Goal: Communication & Community: Ask a question

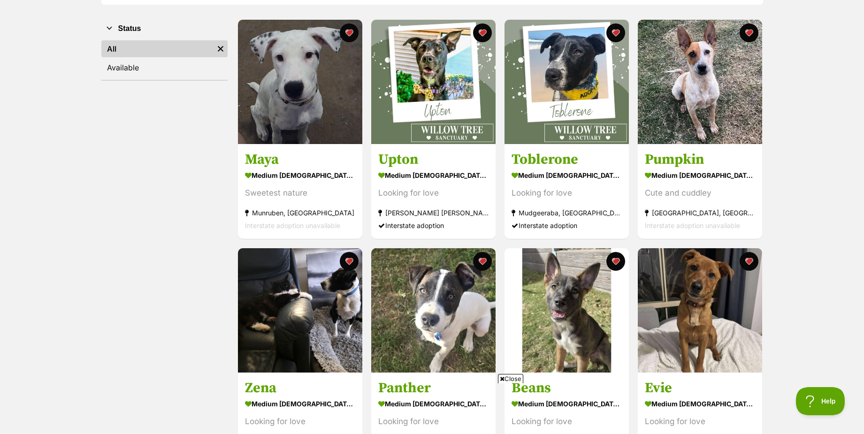
scroll to position [149, 0]
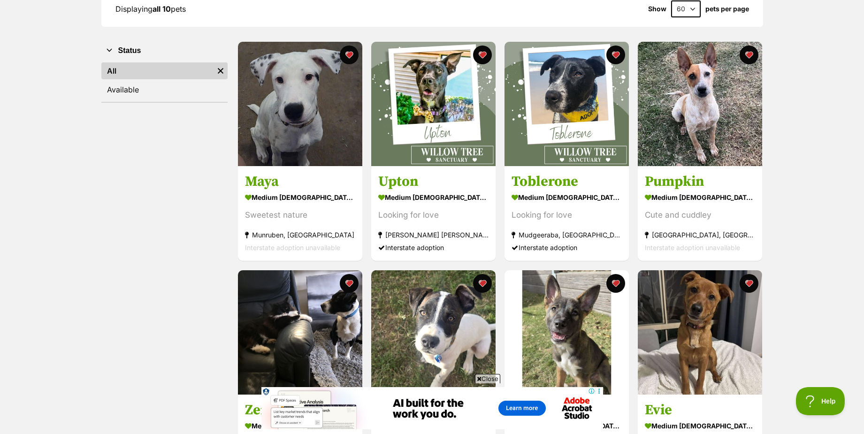
scroll to position [149, 0]
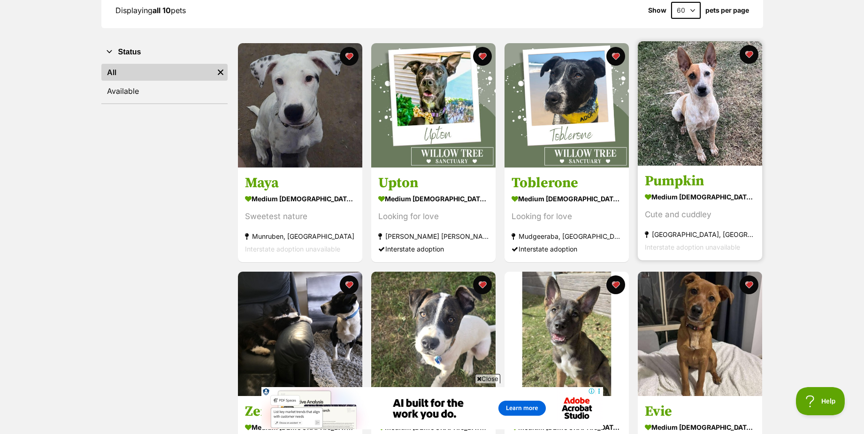
click at [674, 114] on img at bounding box center [700, 103] width 124 height 124
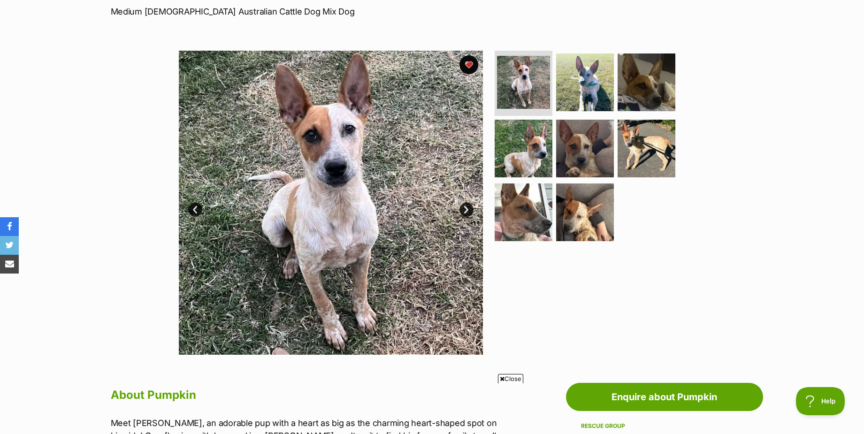
scroll to position [141, 0]
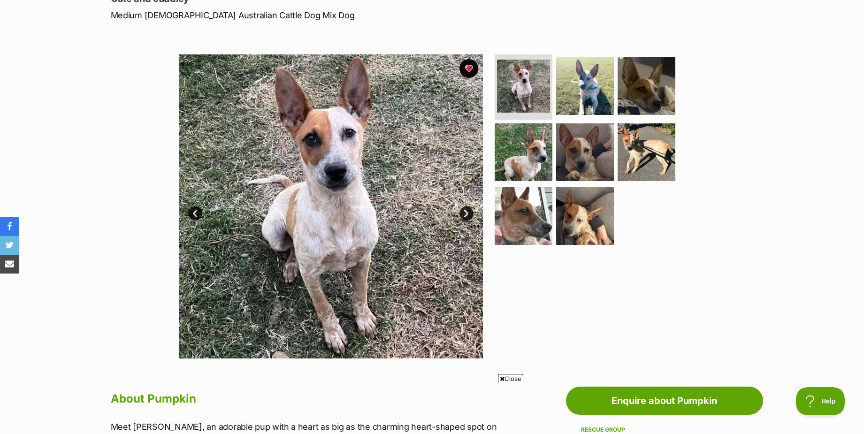
click at [468, 213] on link "Next" at bounding box center [466, 213] width 14 height 14
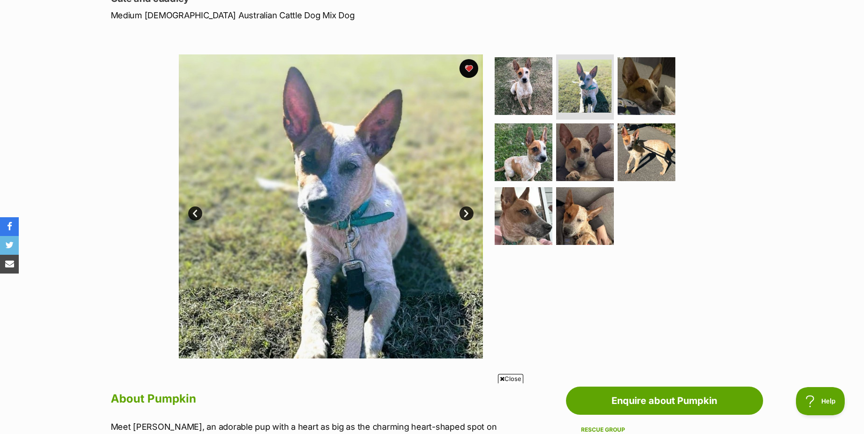
click at [468, 213] on link "Next" at bounding box center [466, 213] width 14 height 14
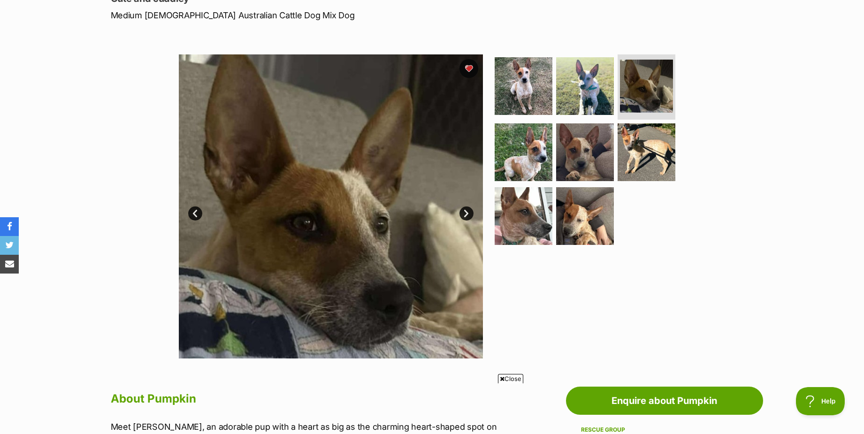
click at [468, 213] on link "Next" at bounding box center [466, 213] width 14 height 14
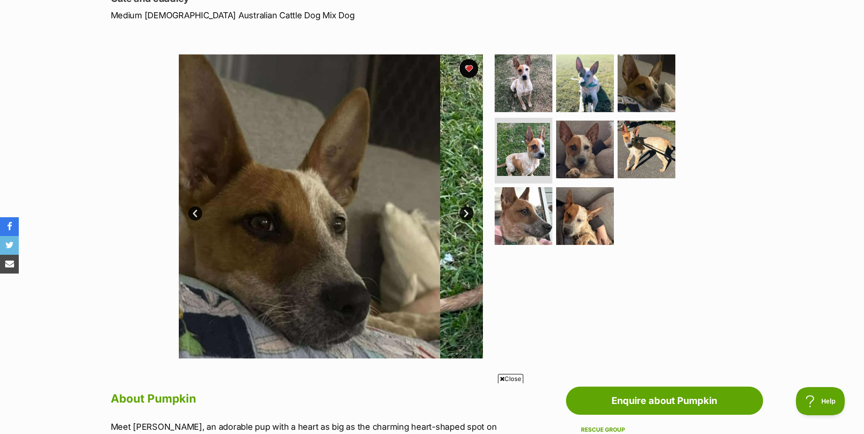
scroll to position [0, 0]
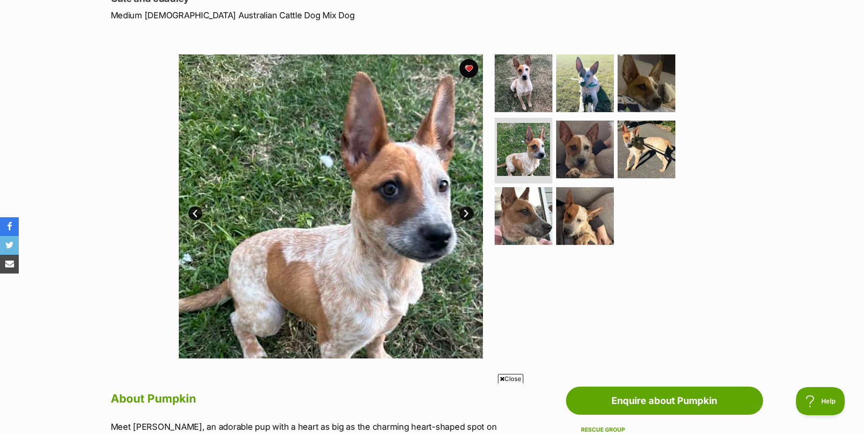
click at [468, 213] on link "Next" at bounding box center [466, 213] width 14 height 14
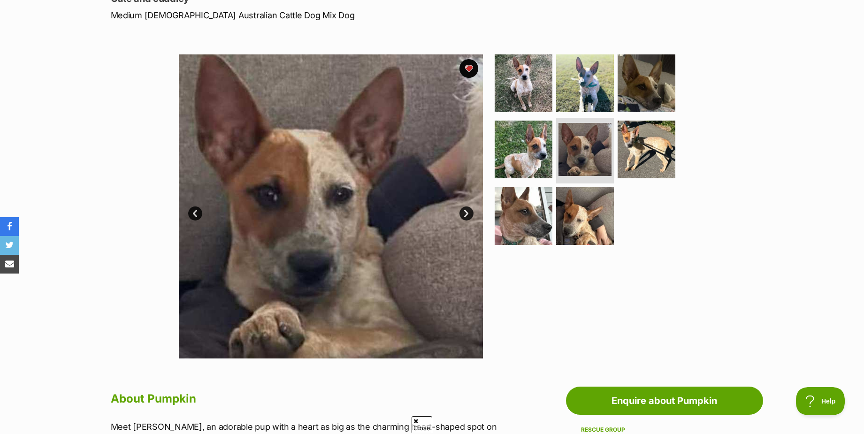
click at [468, 213] on link "Next" at bounding box center [466, 213] width 14 height 14
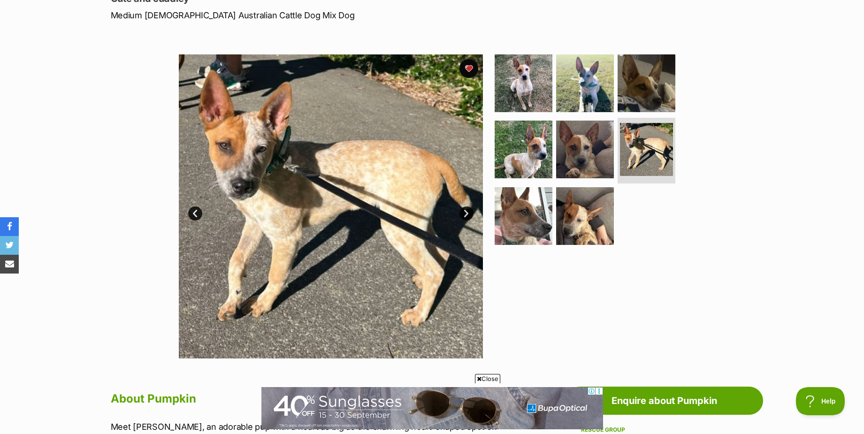
click at [465, 213] on link "Next" at bounding box center [466, 213] width 14 height 14
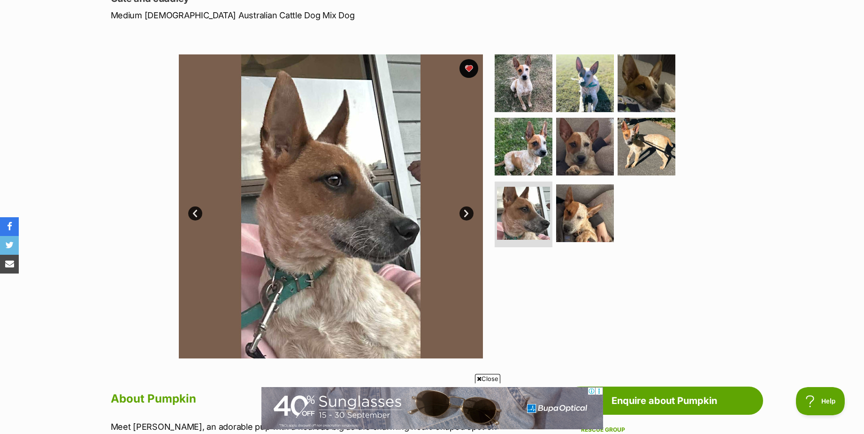
click at [465, 213] on link "Next" at bounding box center [466, 213] width 14 height 14
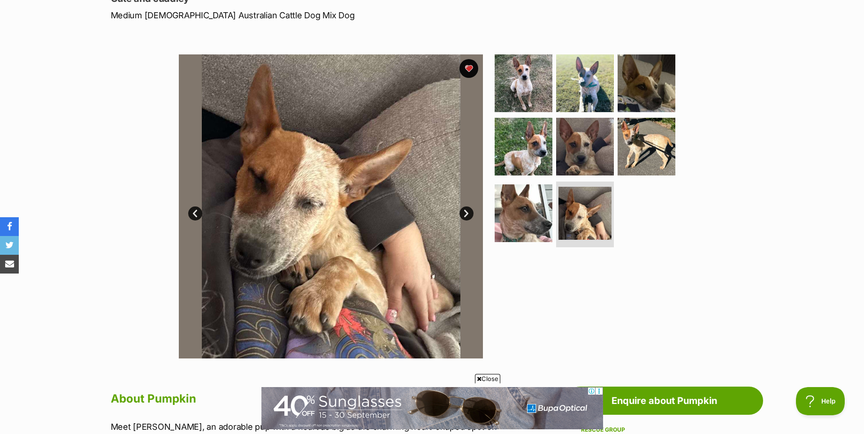
click at [465, 213] on link "Next" at bounding box center [466, 213] width 14 height 14
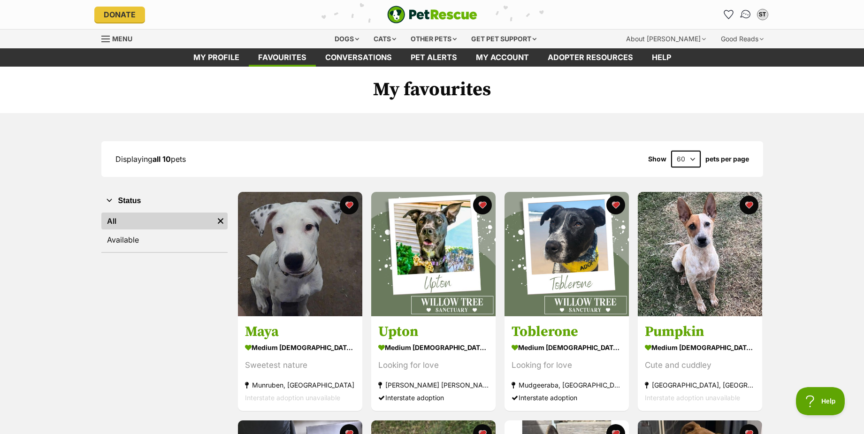
click at [744, 13] on img "Conversations" at bounding box center [745, 14] width 13 height 12
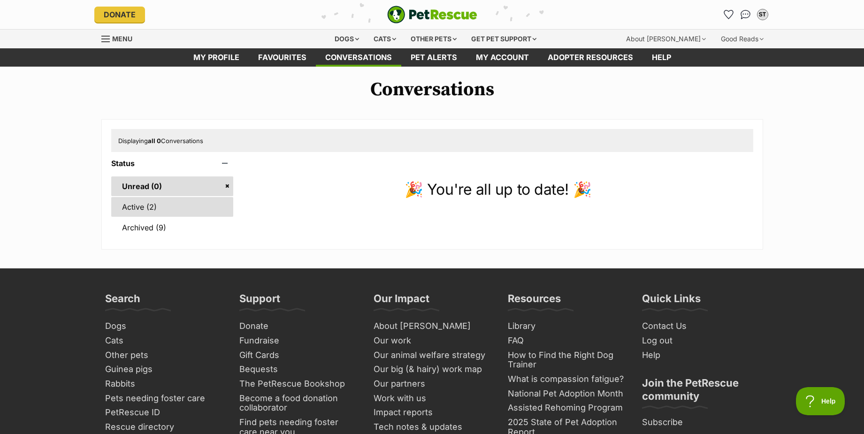
drag, startPoint x: 133, startPoint y: 210, endPoint x: 147, endPoint y: 208, distance: 14.2
click at [133, 210] on link "Active (2)" at bounding box center [172, 207] width 122 height 20
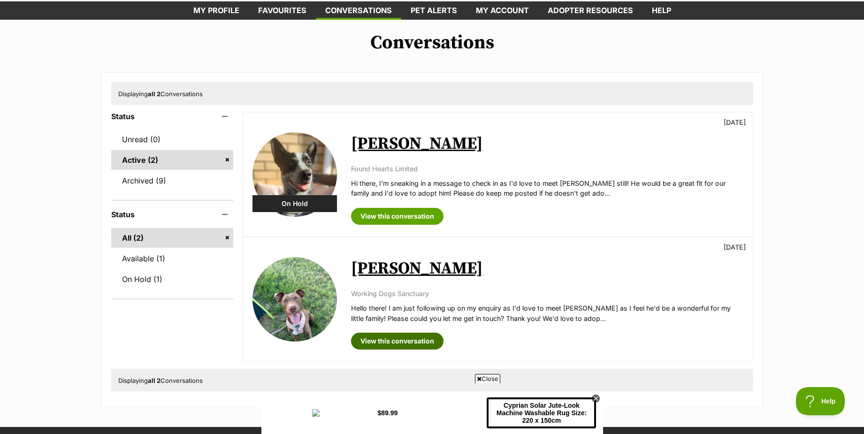
click at [400, 340] on link "View this conversation" at bounding box center [397, 341] width 92 height 17
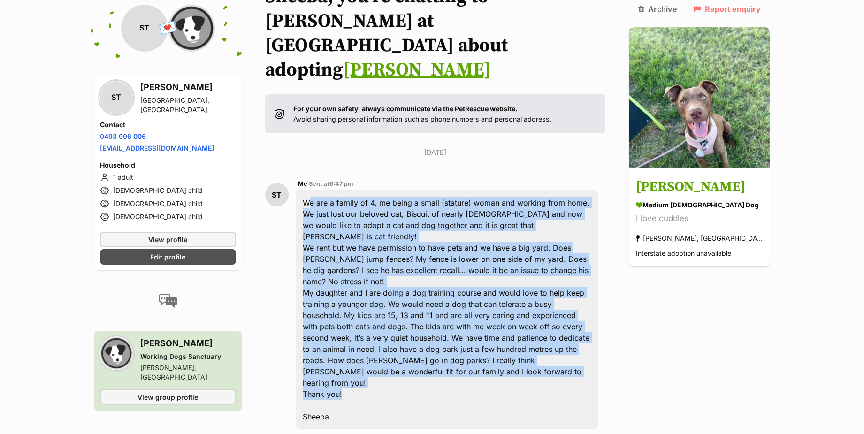
drag, startPoint x: 310, startPoint y: 177, endPoint x: 359, endPoint y: 337, distance: 167.7
click at [359, 337] on div "We are a family of 4, me being a small (stature) woman and working from home. W…" at bounding box center [447, 309] width 303 height 239
copy div "We are a family of 4, me being a small (stature) woman and working from home. W…"
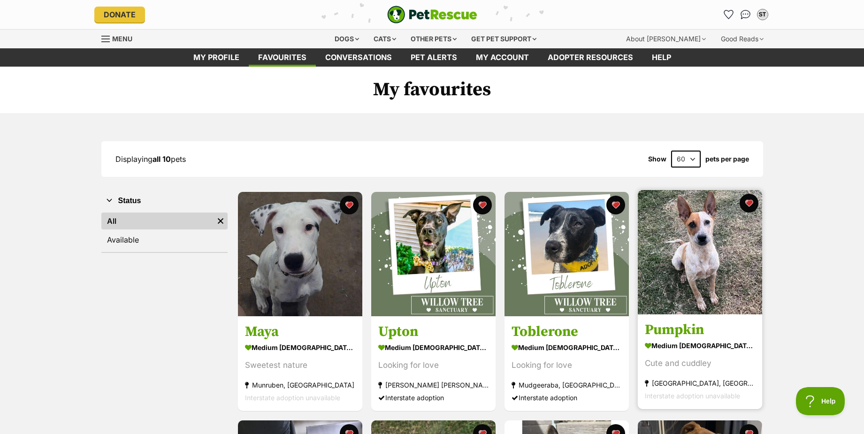
click at [706, 249] on img at bounding box center [700, 252] width 124 height 124
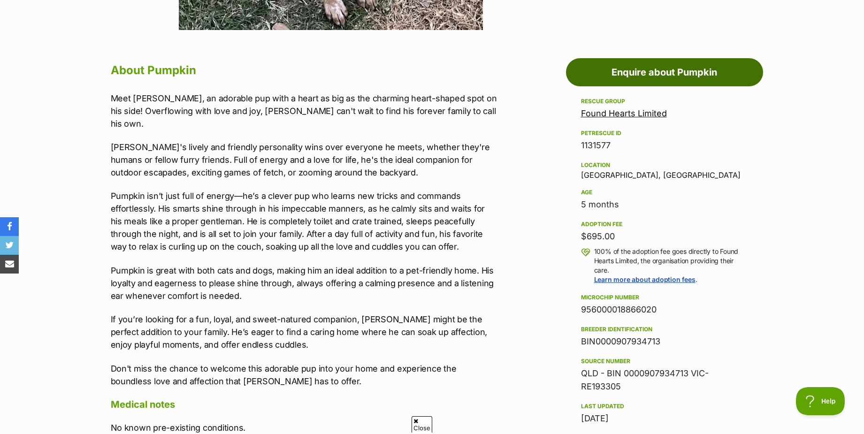
click at [641, 78] on link "Enquire about Pumpkin" at bounding box center [664, 72] width 197 height 28
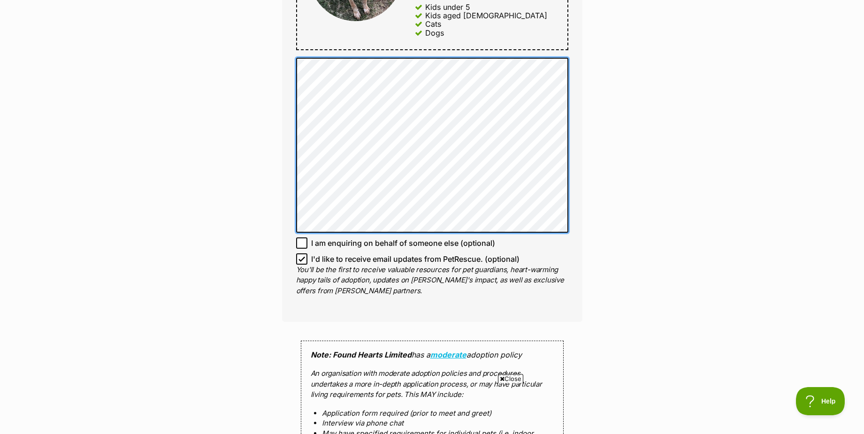
scroll to position [563, 0]
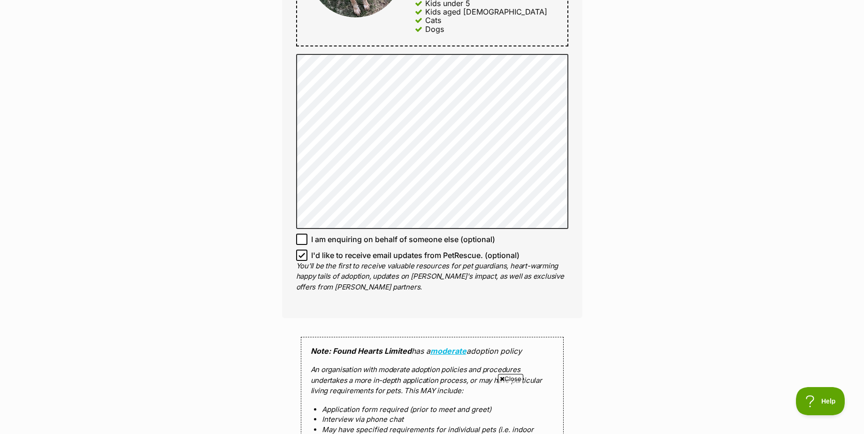
click at [301, 252] on icon at bounding box center [301, 255] width 7 height 7
click at [301, 250] on input "I'd like to receive email updates from PetRescue. (optional)" at bounding box center [301, 255] width 11 height 11
checkbox input "false"
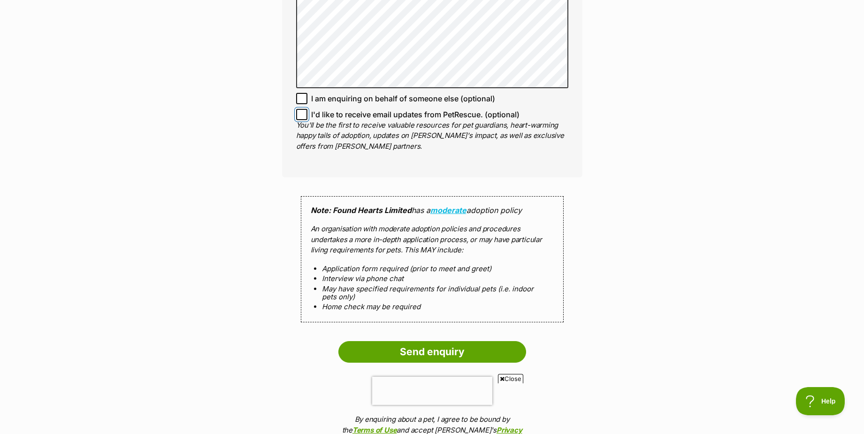
scroll to position [892, 0]
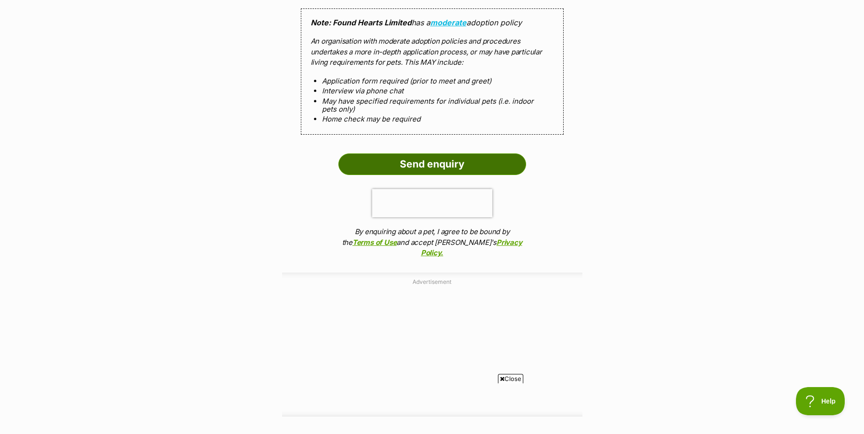
click at [413, 153] on input "Send enquiry" at bounding box center [432, 164] width 188 height 22
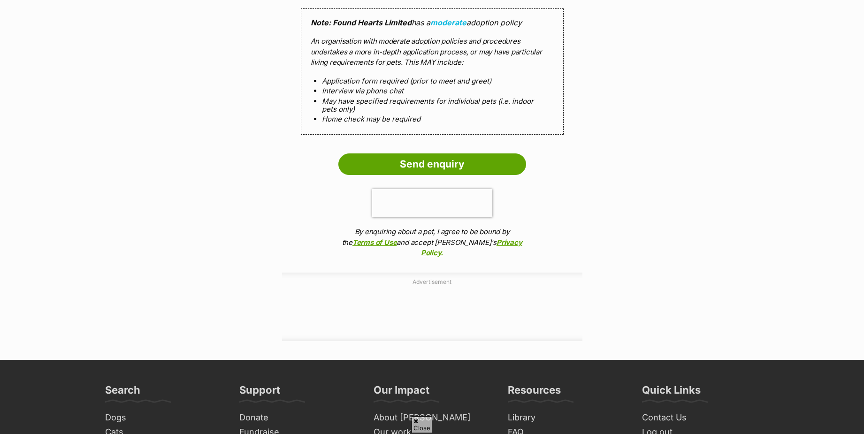
scroll to position [848, 0]
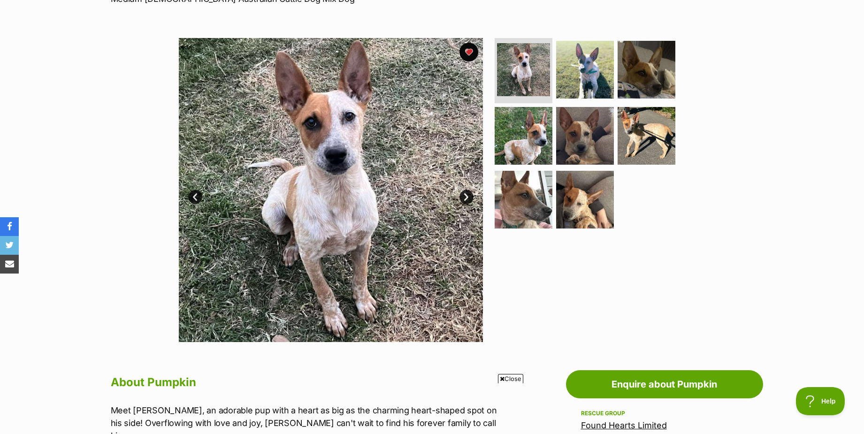
scroll to position [141, 0]
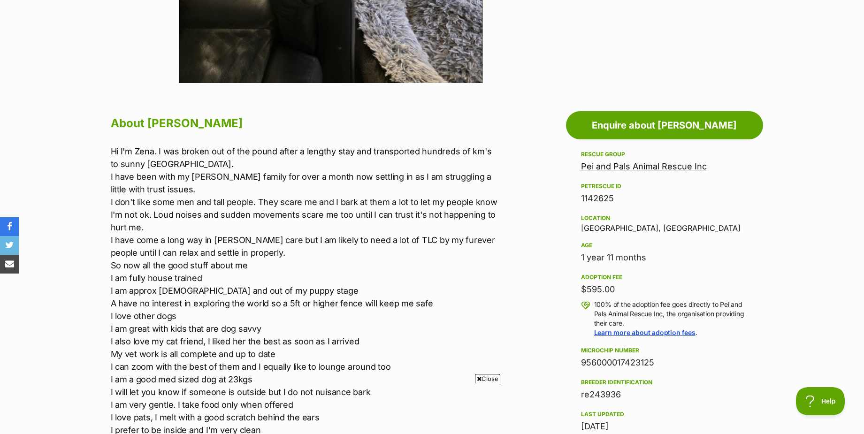
scroll to position [422, 0]
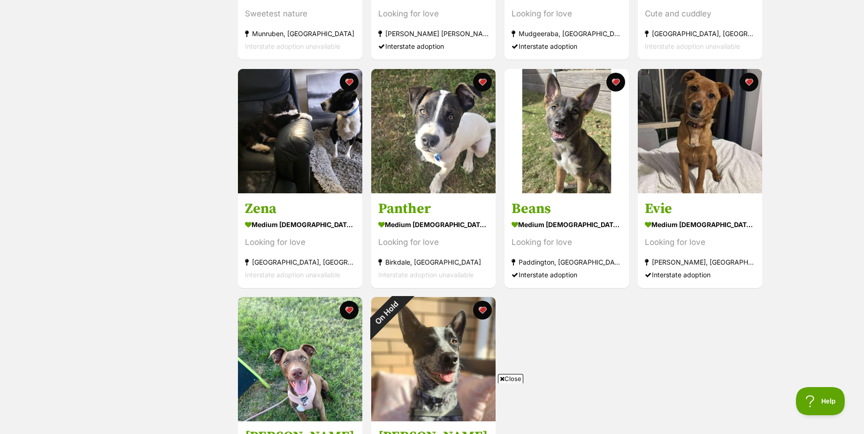
scroll to position [328, 0]
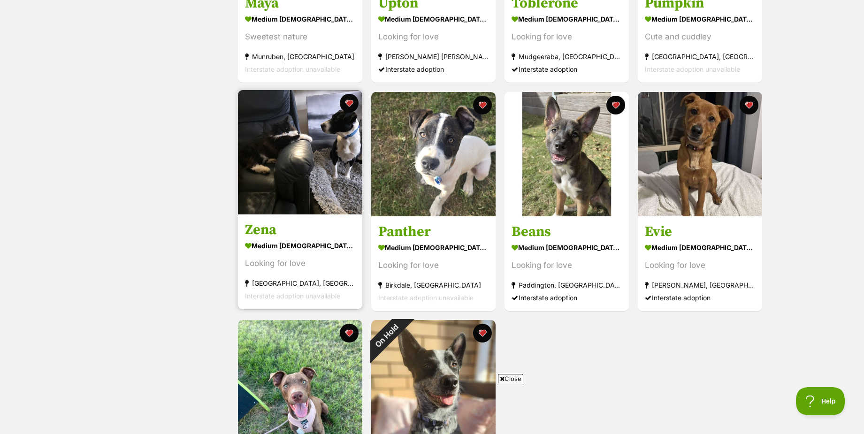
click at [290, 170] on img at bounding box center [300, 152] width 124 height 124
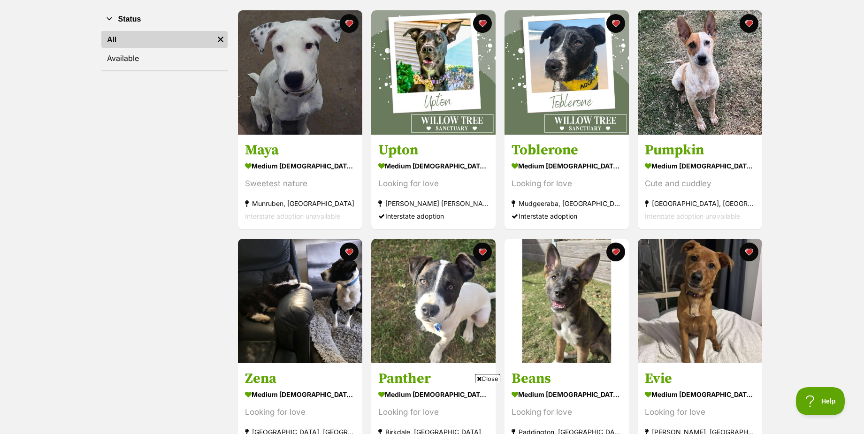
scroll to position [47, 0]
